Goal: Task Accomplishment & Management: Use online tool/utility

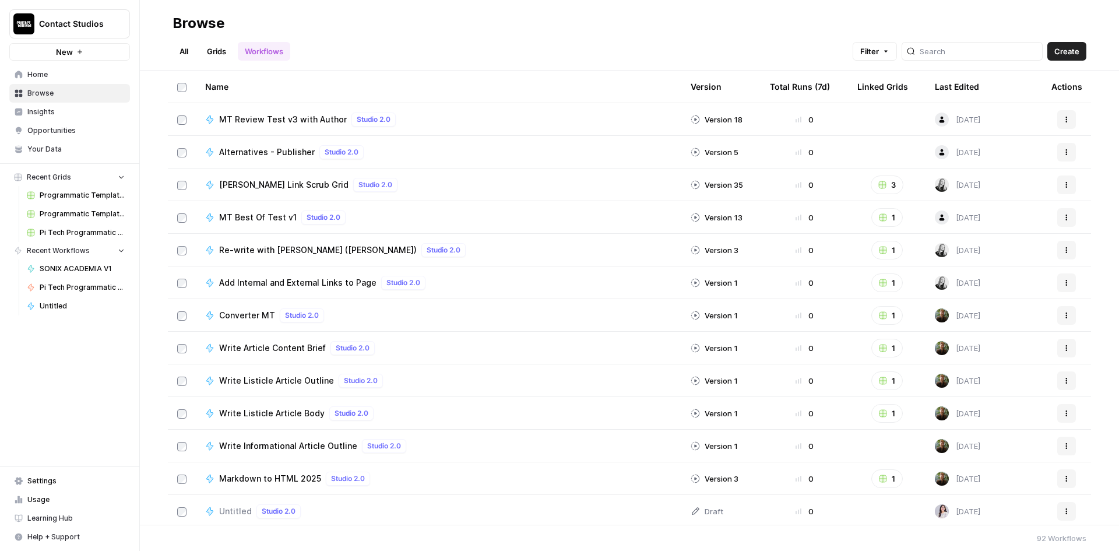
click at [220, 51] on link "Grids" at bounding box center [216, 51] width 33 height 19
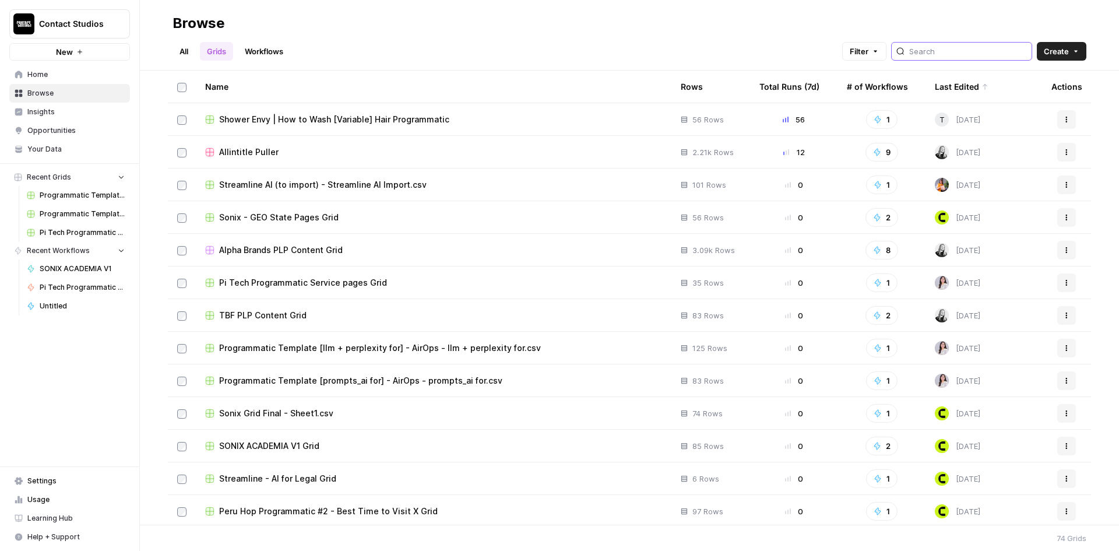
click at [954, 56] on input "search" at bounding box center [969, 51] width 118 height 12
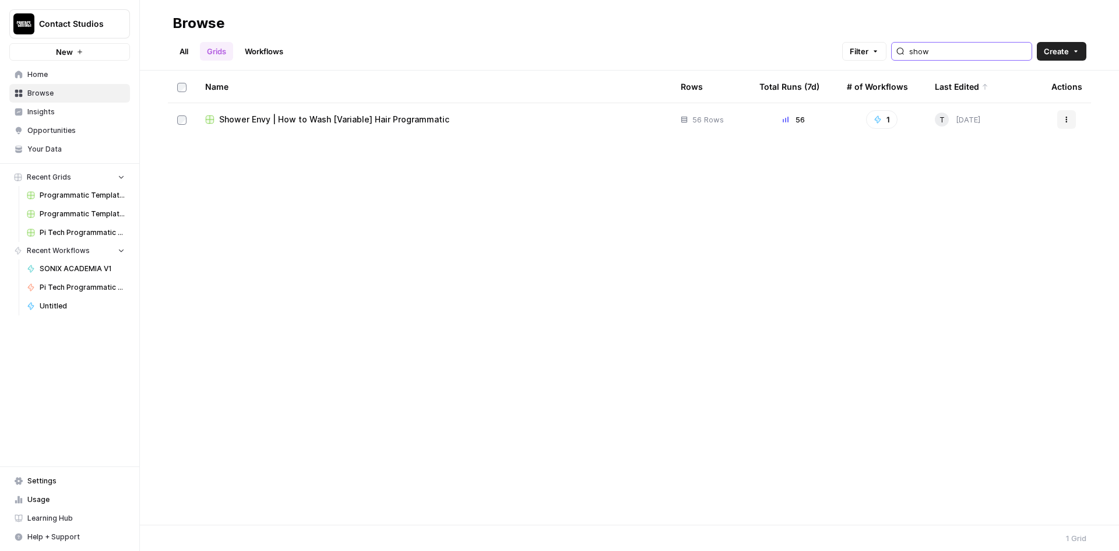
type input "show"
click at [380, 114] on span "Shower Envy | How to Wash [Variable] Hair Programmatic" at bounding box center [334, 120] width 230 height 12
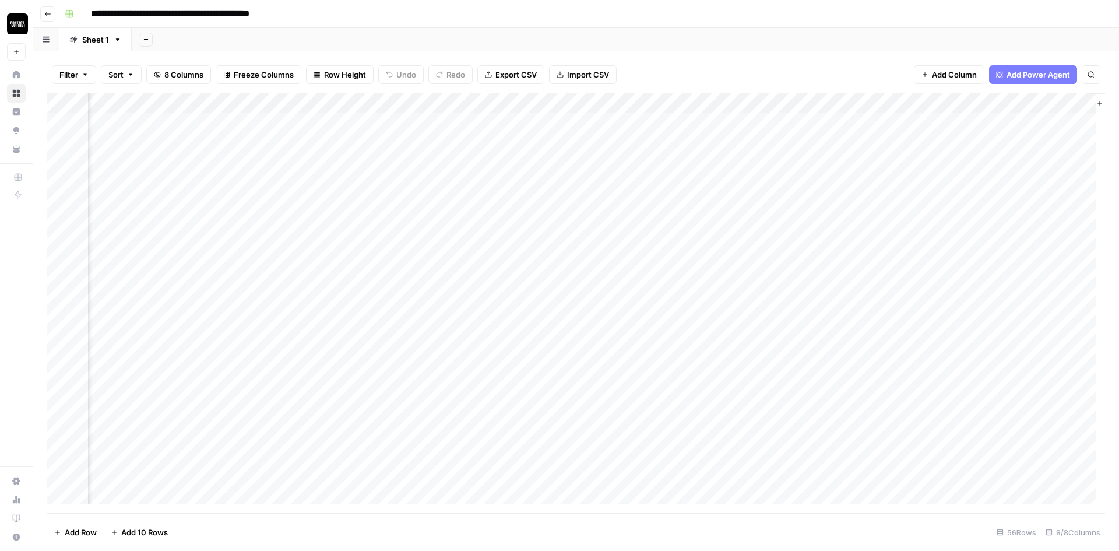
scroll to position [0, 378]
click at [1016, 103] on div "Add Column" at bounding box center [576, 303] width 1058 height 420
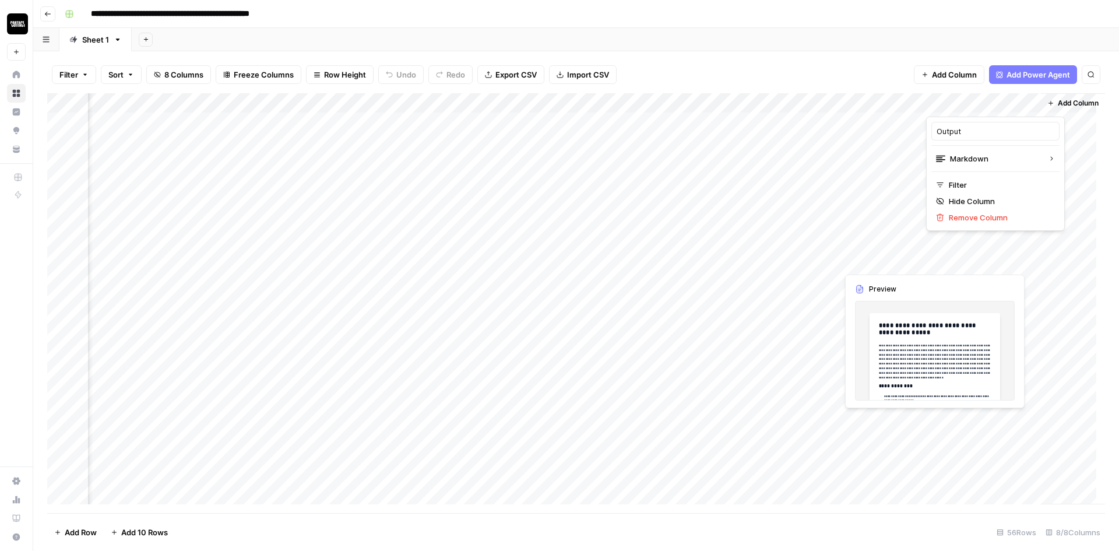
click at [956, 45] on div "Add Sheet" at bounding box center [626, 39] width 988 height 23
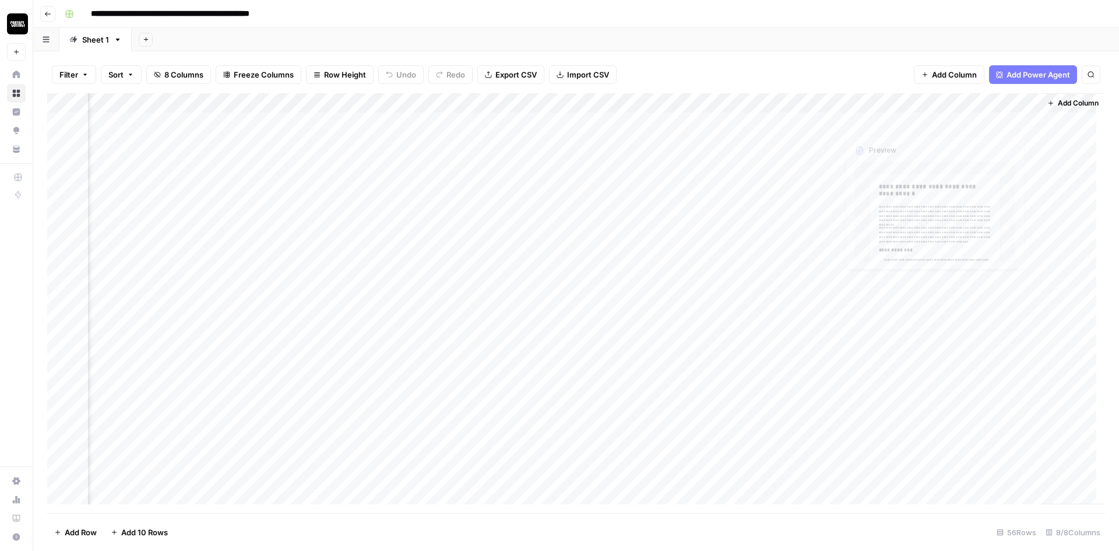
click at [959, 136] on div "Add Column" at bounding box center [576, 303] width 1058 height 420
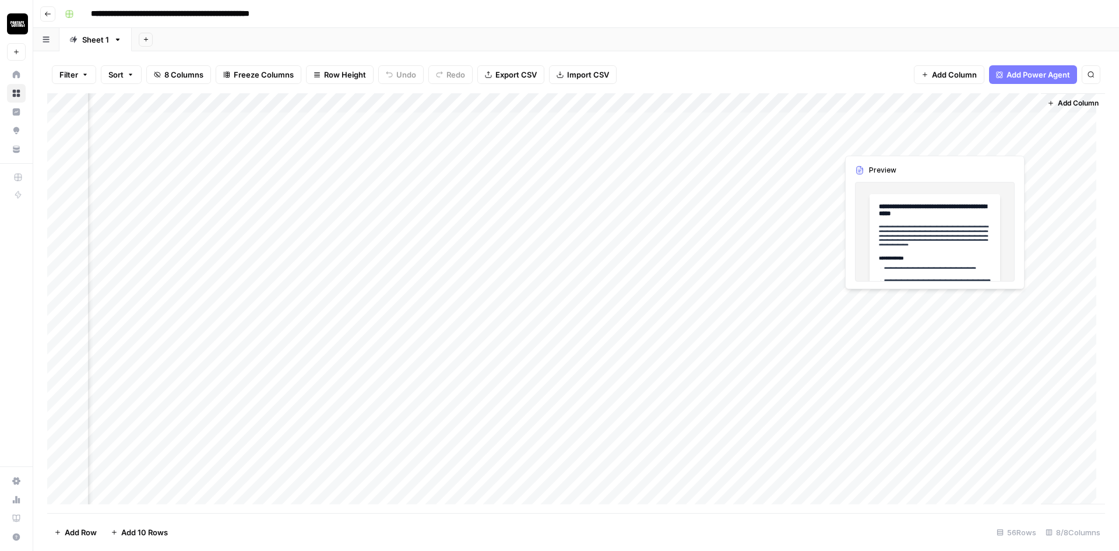
click at [960, 124] on div "Add Column" at bounding box center [576, 303] width 1058 height 420
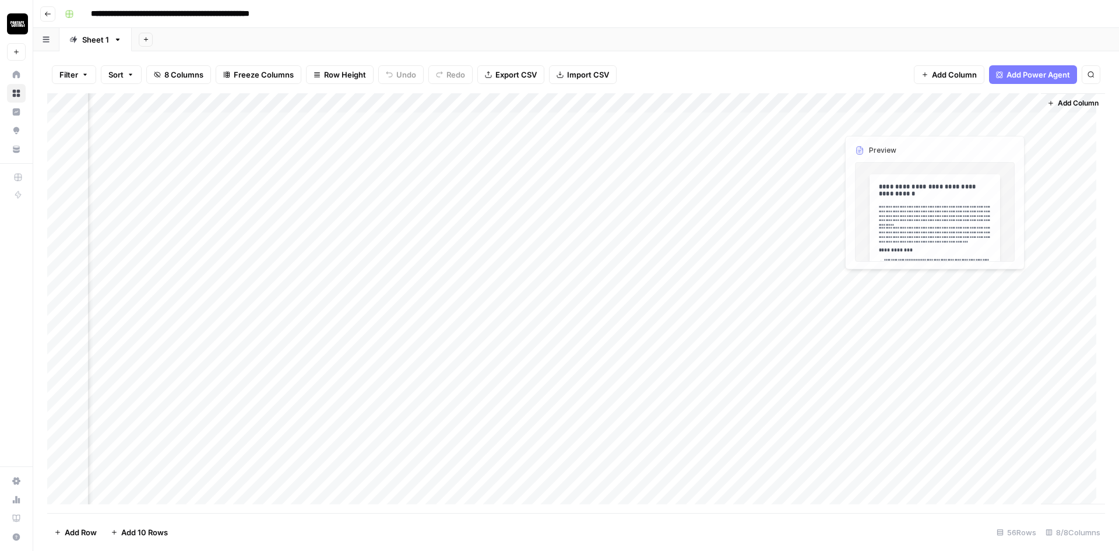
click at [955, 136] on div "Add Column" at bounding box center [576, 303] width 1058 height 420
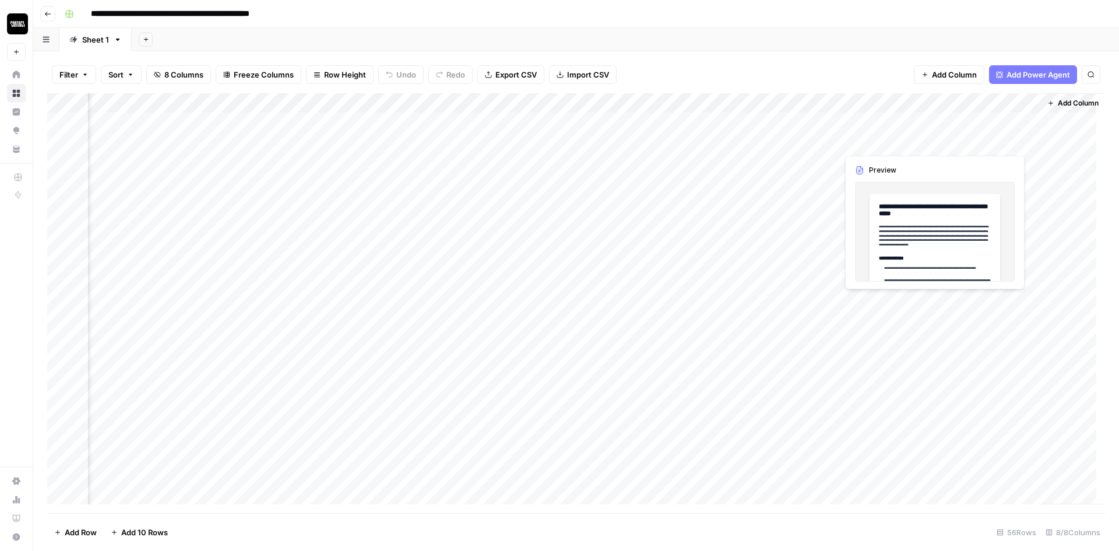
scroll to position [738, 378]
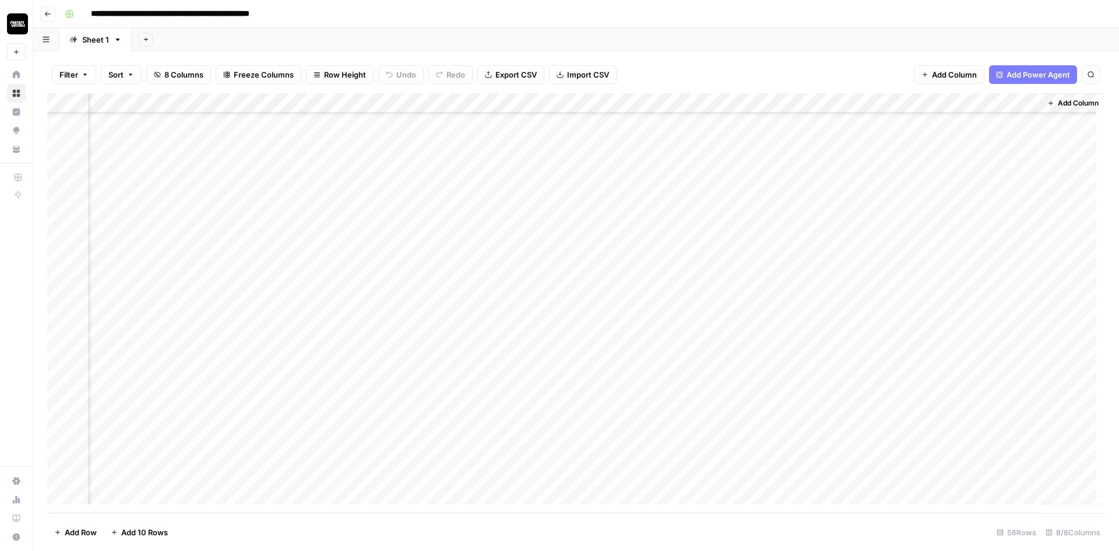
click at [1021, 103] on div "Add Column" at bounding box center [576, 303] width 1058 height 420
click at [1002, 51] on div "Filter Sort 8 Columns Freeze Columns Row Height Undo Redo Export CSV Import CSV…" at bounding box center [576, 301] width 1086 height 500
click at [1021, 106] on div "Add Column" at bounding box center [576, 303] width 1058 height 420
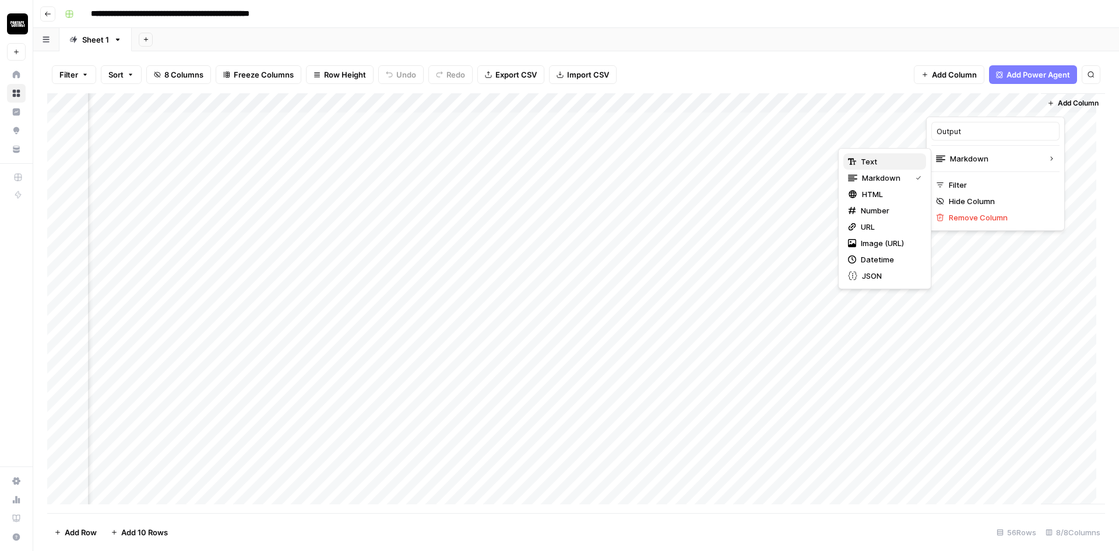
click at [870, 159] on span "Text" at bounding box center [889, 162] width 56 height 12
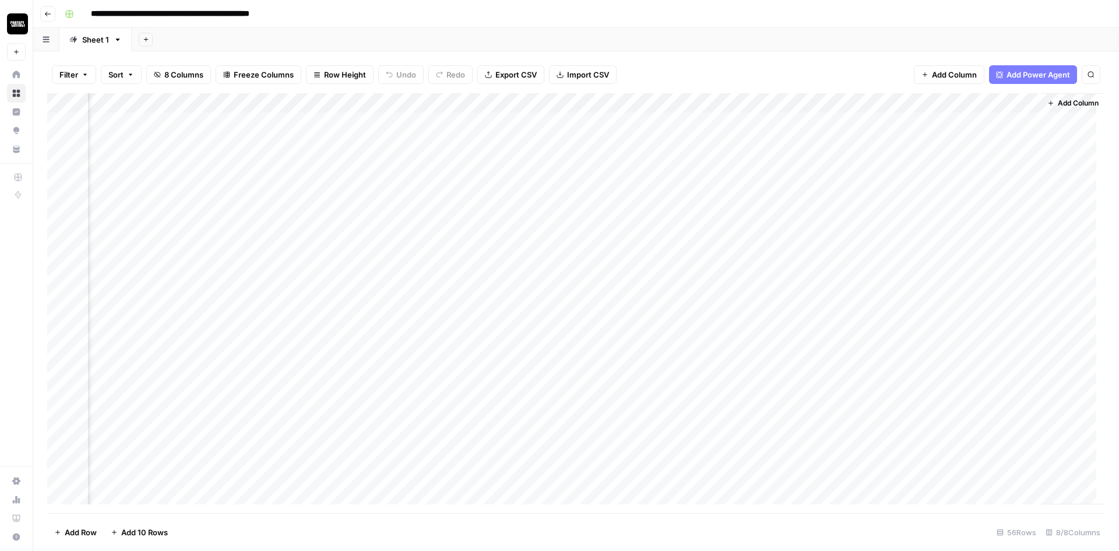
click at [974, 121] on div "Add Column" at bounding box center [576, 303] width 1058 height 420
click at [1024, 103] on div "Add Column" at bounding box center [576, 303] width 1058 height 420
click at [1020, 102] on div at bounding box center [979, 104] width 106 height 23
click at [977, 160] on span "Text" at bounding box center [994, 159] width 90 height 12
click at [883, 177] on span "Markdown" at bounding box center [889, 178] width 55 height 12
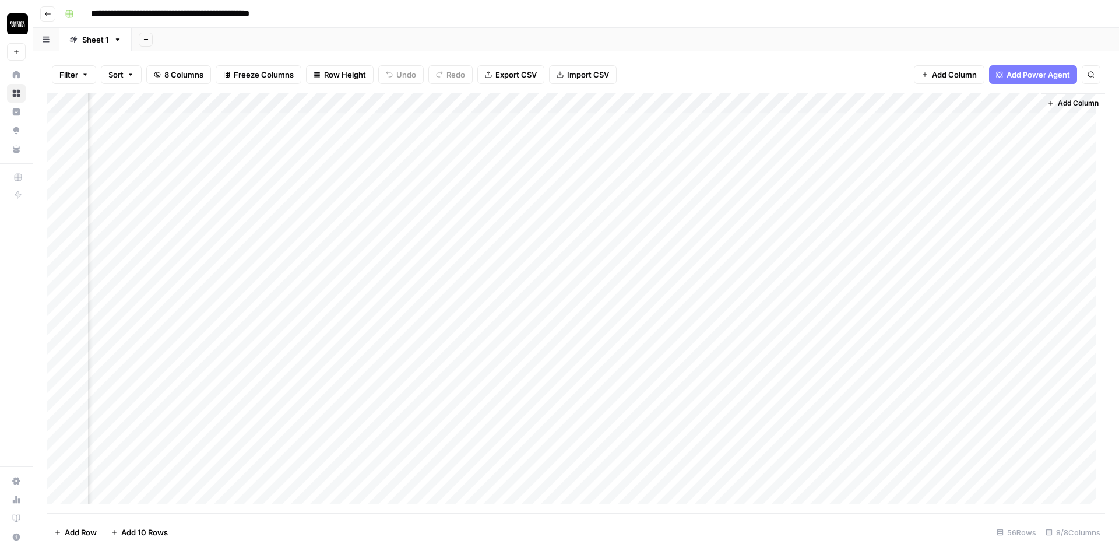
click at [989, 43] on div "Add Sheet" at bounding box center [626, 39] width 988 height 23
